Goal: Task Accomplishment & Management: Manage account settings

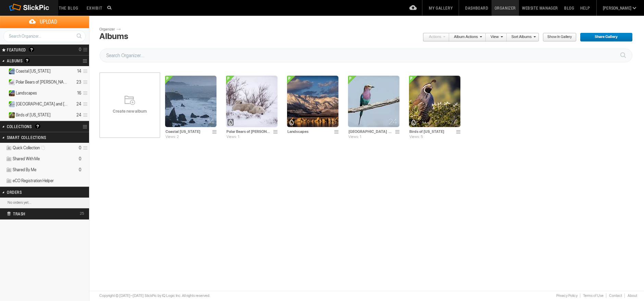
click at [85, 124] on link "Collection Options" at bounding box center [86, 127] width 7 height 10
click at [86, 139] on span "Create New Collection" at bounding box center [103, 138] width 45 height 5
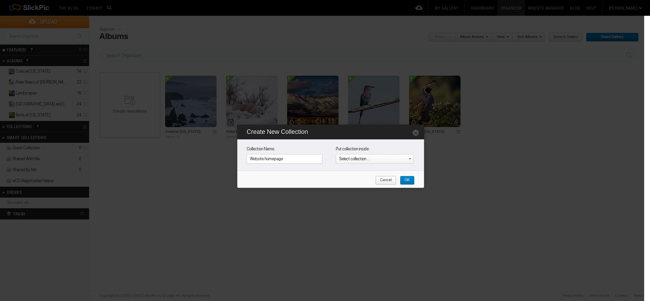
type input "Website homepage"
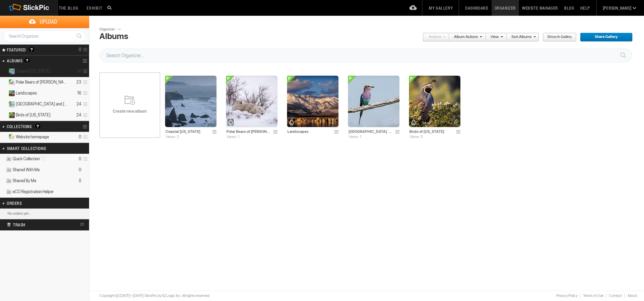
click at [35, 69] on span "Coastal [US_STATE]" at bounding box center [33, 71] width 35 height 5
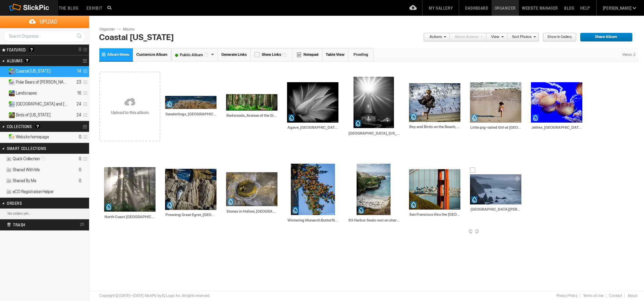
click at [474, 168] on div at bounding box center [472, 170] width 5 height 5
click at [229, 167] on div at bounding box center [228, 168] width 5 height 5
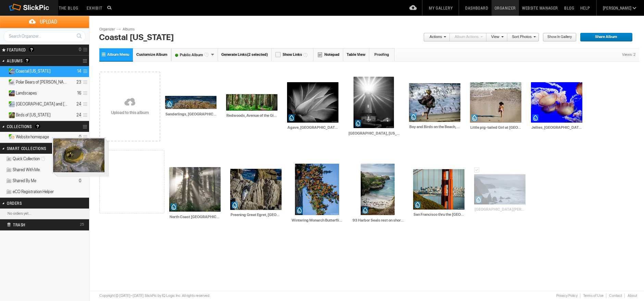
drag, startPoint x: 247, startPoint y: 191, endPoint x: 51, endPoint y: 137, distance: 203.3
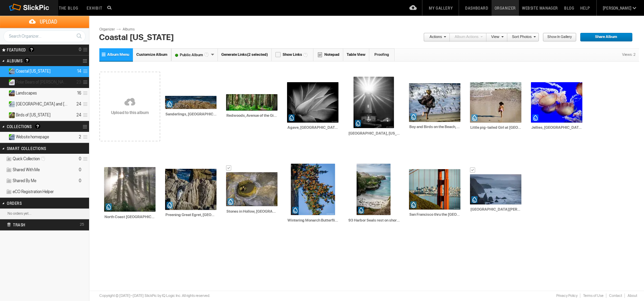
click at [60, 80] on details "Polar Bears of Churchill 23" at bounding box center [44, 82] width 89 height 11
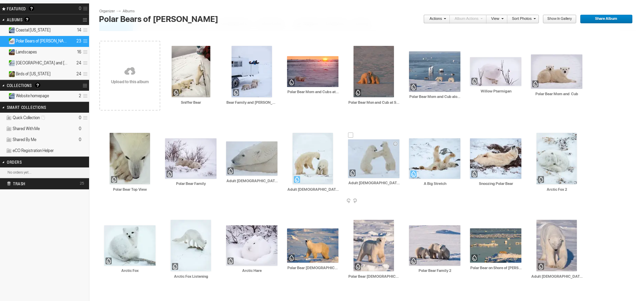
scroll to position [53, 0]
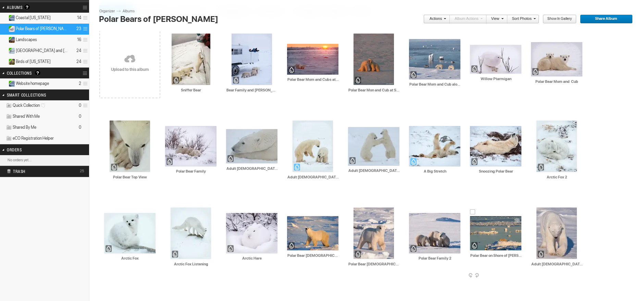
click at [473, 210] on div at bounding box center [472, 211] width 5 height 5
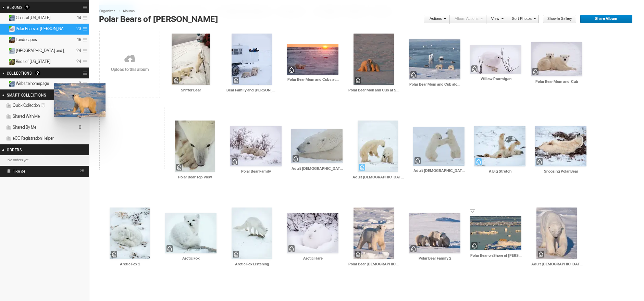
drag, startPoint x: 308, startPoint y: 243, endPoint x: 53, endPoint y: 82, distance: 301.9
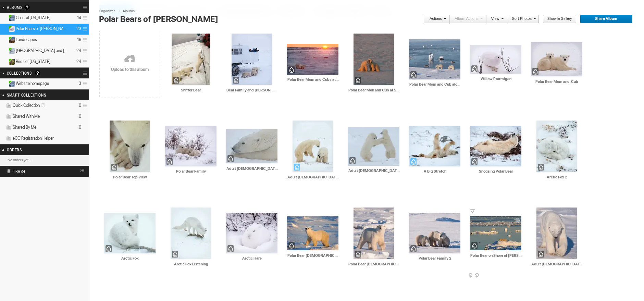
click at [472, 210] on div at bounding box center [472, 211] width 5 height 5
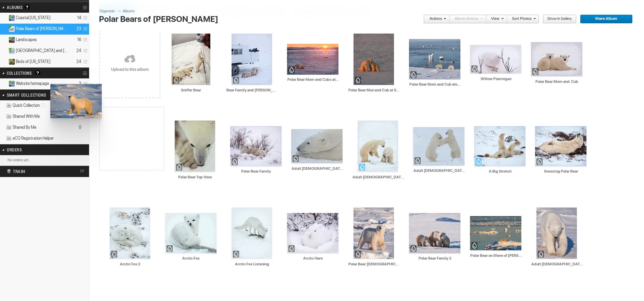
drag, startPoint x: 326, startPoint y: 228, endPoint x: 49, endPoint y: 84, distance: 311.9
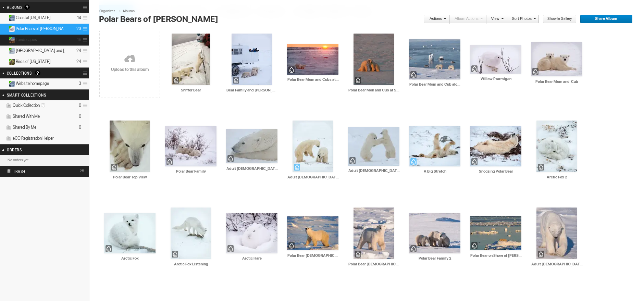
click at [53, 37] on details "Landscapes 16" at bounding box center [44, 40] width 89 height 11
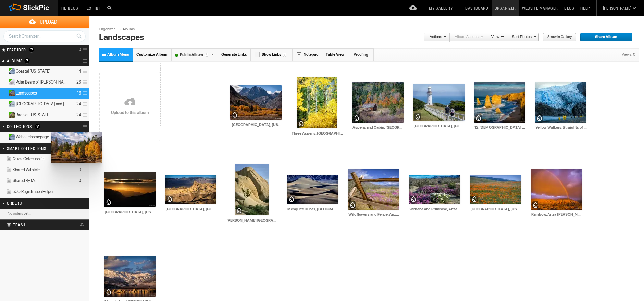
drag, startPoint x: 249, startPoint y: 122, endPoint x: 50, endPoint y: 132, distance: 199.7
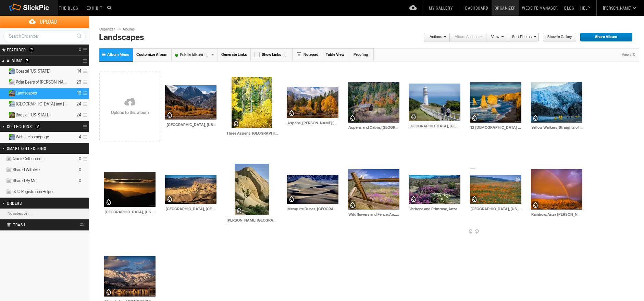
click at [474, 170] on div at bounding box center [472, 170] width 5 height 5
click at [413, 169] on div at bounding box center [411, 170] width 5 height 5
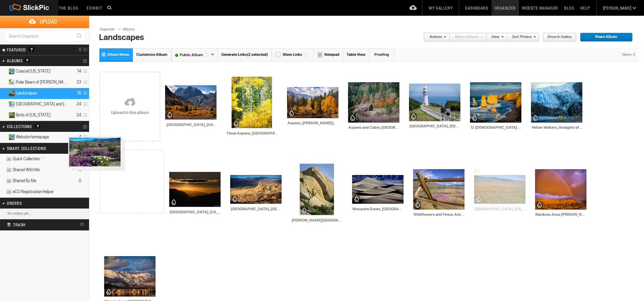
drag, startPoint x: 431, startPoint y: 191, endPoint x: 64, endPoint y: 135, distance: 370.9
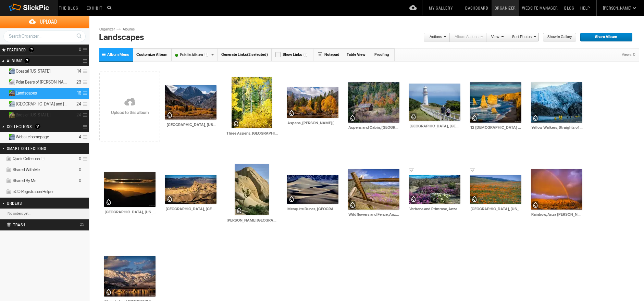
click at [55, 113] on details "Birds of California 24" at bounding box center [44, 115] width 89 height 11
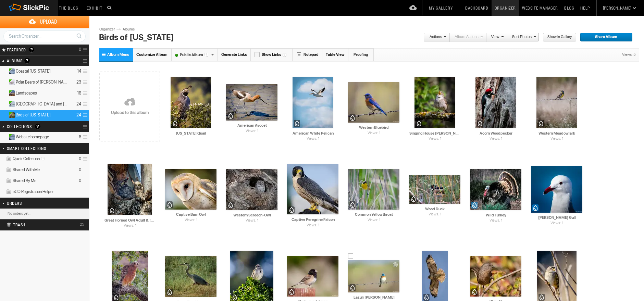
click at [350, 255] on div at bounding box center [350, 256] width 5 height 5
click at [349, 254] on div at bounding box center [350, 256] width 5 height 5
click at [42, 99] on details "Botswana and Namibia 24" at bounding box center [44, 104] width 89 height 11
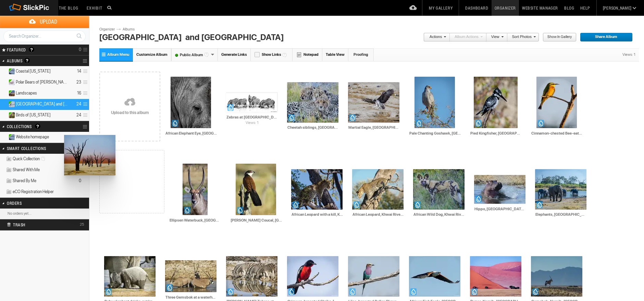
drag, startPoint x: 500, startPoint y: 268, endPoint x: 63, endPoint y: 135, distance: 456.8
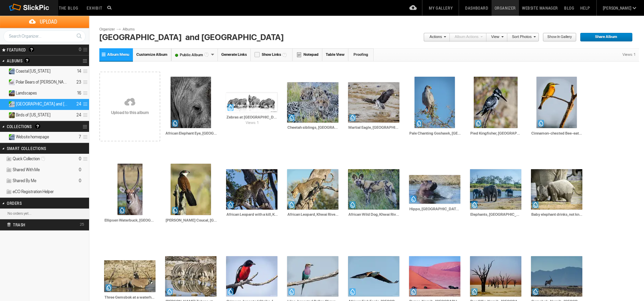
click at [62, 134] on details "Website homepage 7" at bounding box center [44, 137] width 89 height 11
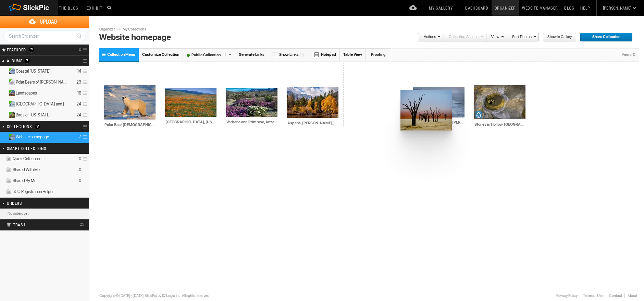
drag, startPoint x: 194, startPoint y: 106, endPoint x: 294, endPoint y: 84, distance: 102.4
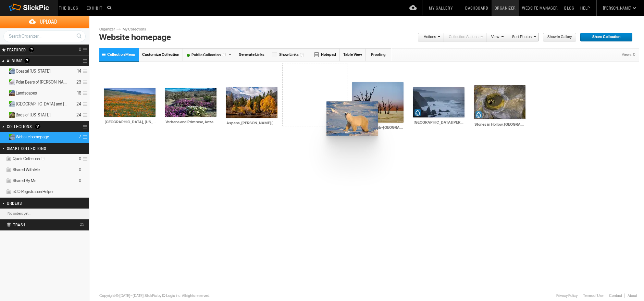
drag, startPoint x: 121, startPoint y: 106, endPoint x: 296, endPoint y: 100, distance: 175.5
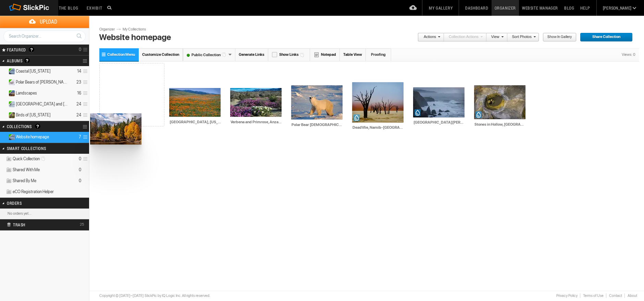
drag, startPoint x: 231, startPoint y: 132, endPoint x: 127, endPoint y: 108, distance: 106.6
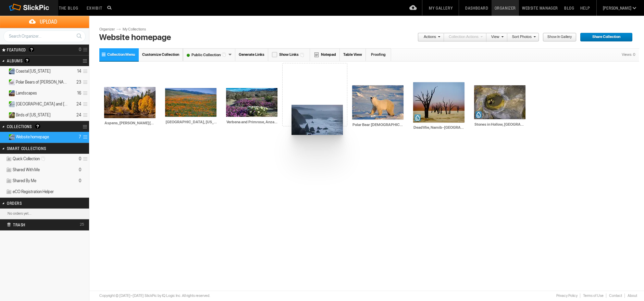
drag, startPoint x: 436, startPoint y: 103, endPoint x: 291, endPoint y: 105, distance: 144.6
